Goal: Find specific page/section: Find specific page/section

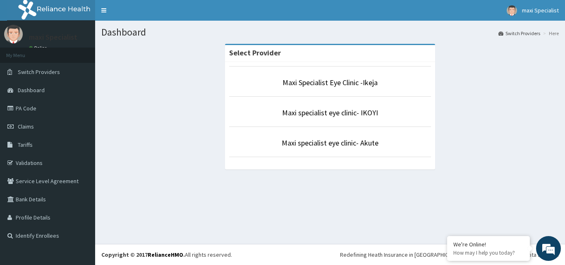
click at [79, 60] on li "My Menu" at bounding box center [47, 55] width 95 height 15
click at [53, 93] on link "Dashboard" at bounding box center [47, 90] width 95 height 18
click at [47, 109] on link "PA Code" at bounding box center [47, 108] width 95 height 18
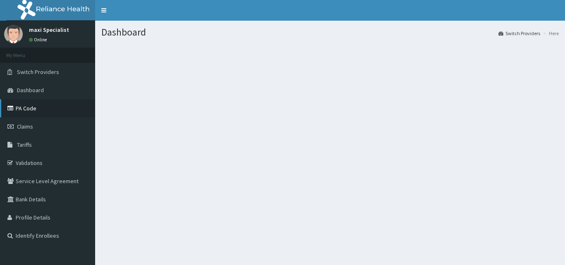
click at [57, 116] on link "PA Code" at bounding box center [47, 108] width 95 height 18
click at [60, 110] on link "PA Code" at bounding box center [47, 108] width 95 height 18
